Goal: Use online tool/utility: Utilize a website feature to perform a specific function

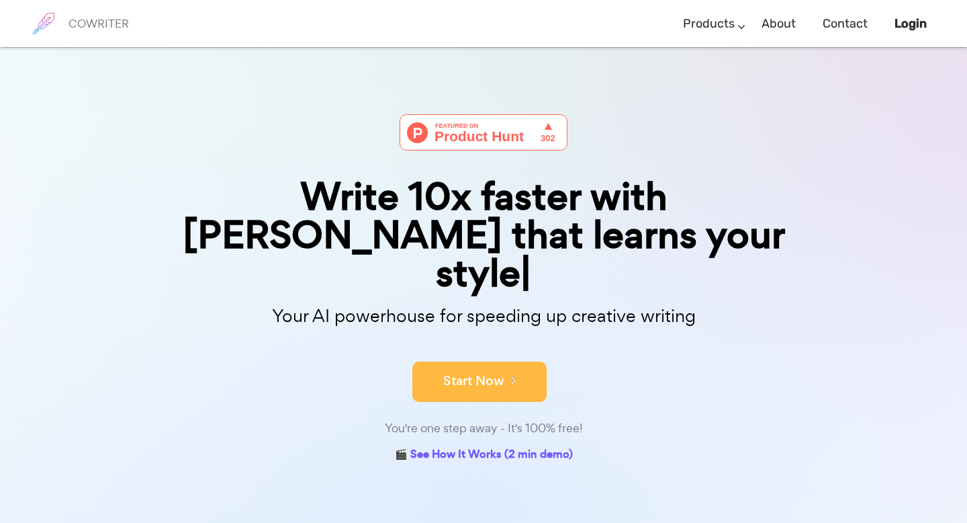
click at [480, 361] on button "Start Now" at bounding box center [479, 381] width 134 height 40
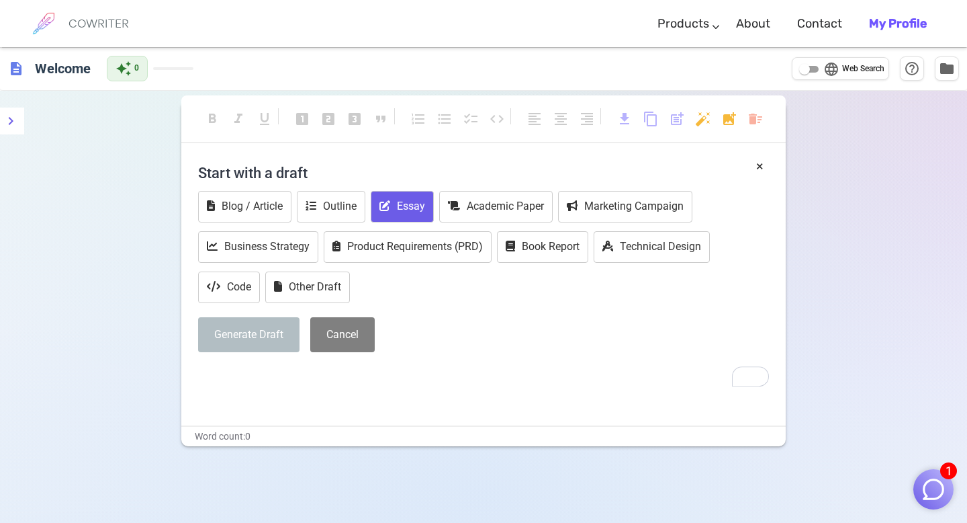
click at [400, 210] on button "Essay" at bounding box center [402, 207] width 63 height 32
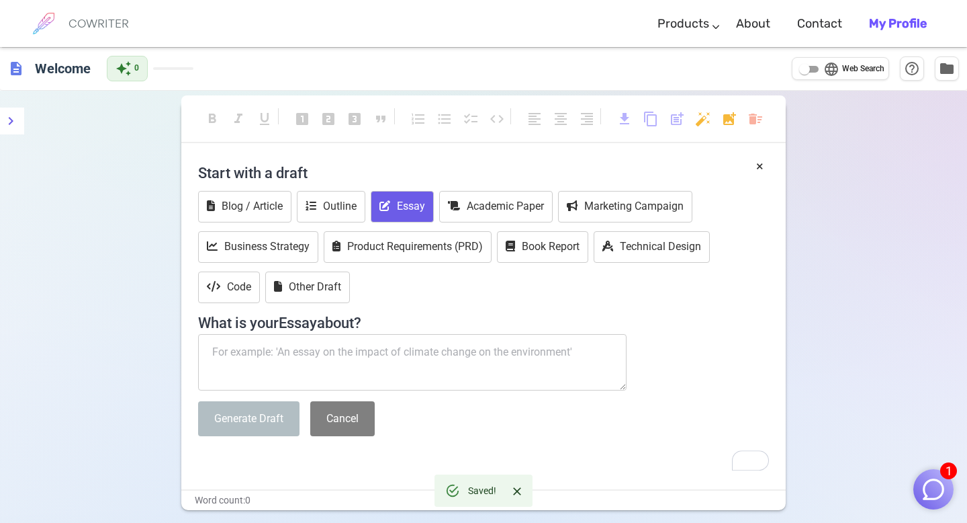
click at [288, 345] on textarea "To enrich screen reader interactions, please activate Accessibility in Grammarl…" at bounding box center [412, 362] width 429 height 56
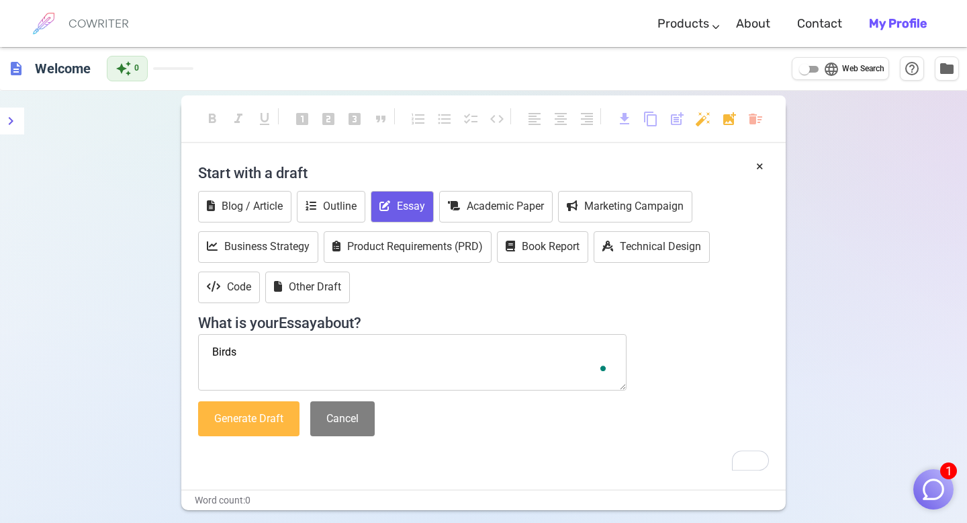
type textarea "Birds"
click at [264, 414] on button "Generate Draft" at bounding box center [248, 419] width 101 height 36
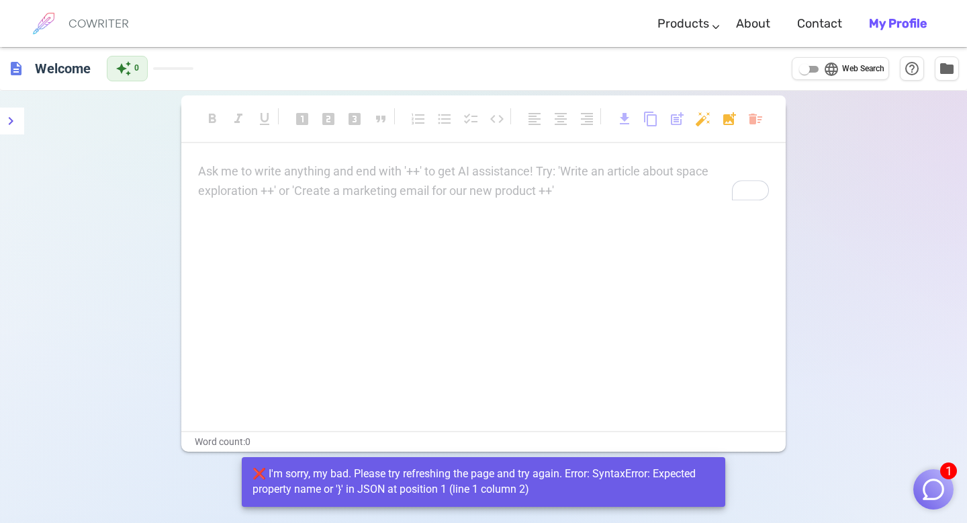
click at [257, 193] on div "Ask me to write anything and end with '++' to get AI assistance! Try: 'Write an…" at bounding box center [483, 181] width 571 height 39
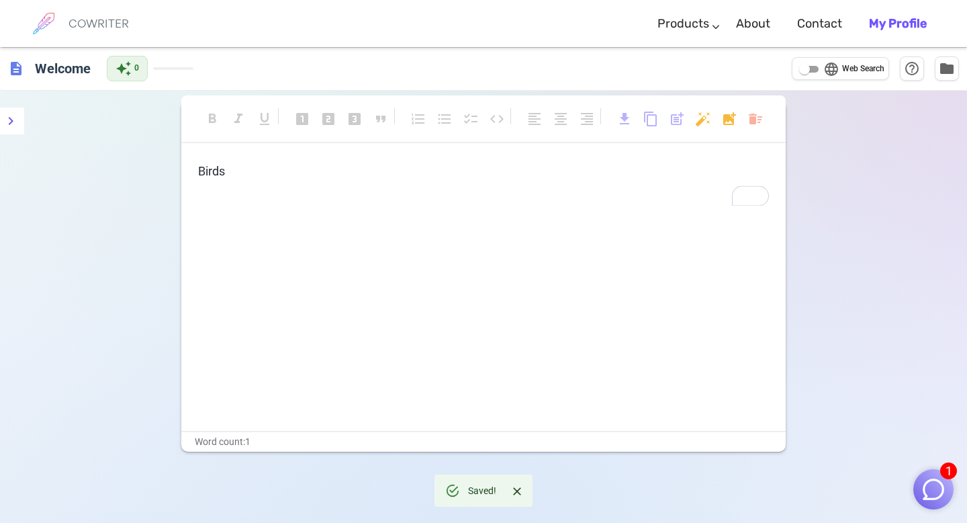
click at [230, 169] on p "Birds" at bounding box center [483, 171] width 571 height 19
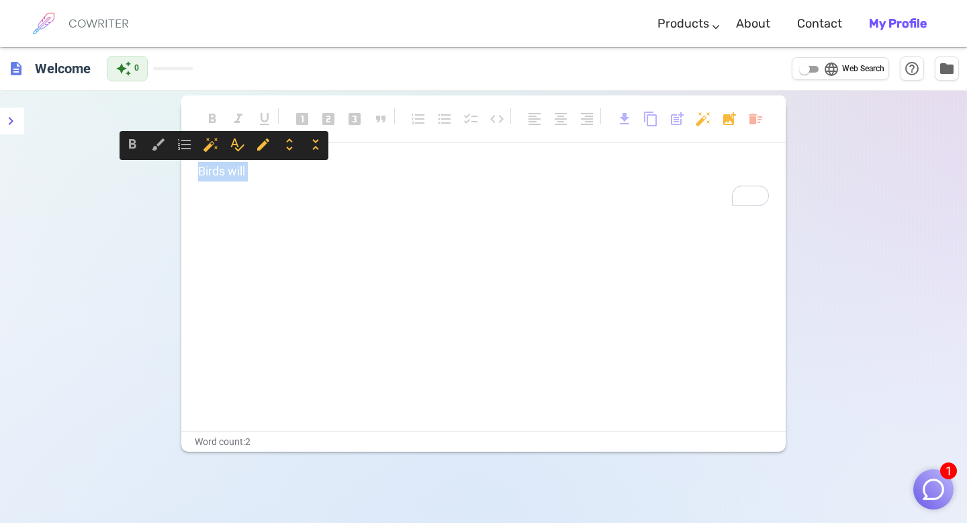
drag, startPoint x: 283, startPoint y: 186, endPoint x: 112, endPoint y: 171, distance: 171.9
click at [112, 170] on div "format_bold format_italic format_underlined looks_one looks_two looks_3 format_…" at bounding box center [483, 352] width 967 height 523
